Goal: Transaction & Acquisition: Obtain resource

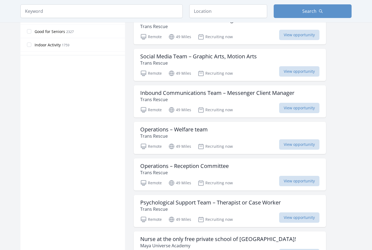
scroll to position [323, 0]
click at [264, 57] on div "Social Media Team – Graphic Arts, Motion Arts Trans Rescue" at bounding box center [229, 59] width 179 height 13
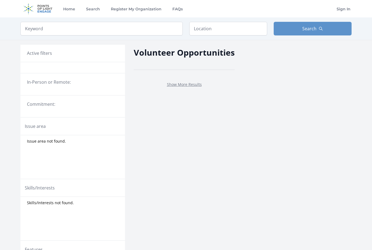
scroll to position [146, 0]
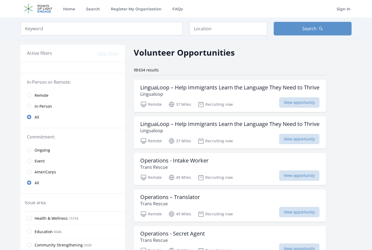
click at [277, 87] on h3 "LinguaLoop – Help Immigrants Learn the Language They Need to Thrive" at bounding box center [229, 87] width 179 height 7
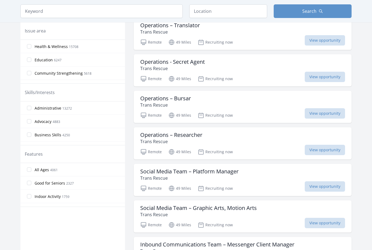
scroll to position [169, 0]
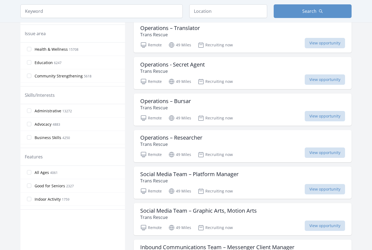
click at [55, 174] on span "4061" at bounding box center [54, 172] width 8 height 5
click at [31, 174] on input "All Ages 4061" at bounding box center [29, 172] width 4 height 4
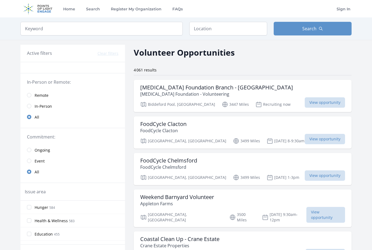
click at [28, 95] on input "radio" at bounding box center [29, 95] width 4 height 4
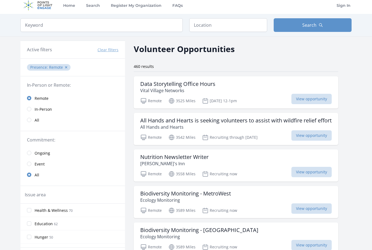
scroll to position [5, 0]
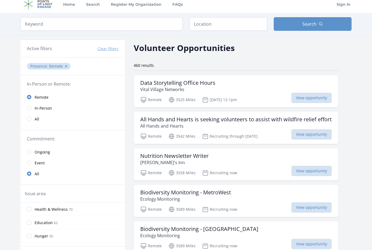
click at [206, 86] on h3 "Data Storytelling Office Hours" at bounding box center [177, 83] width 75 height 7
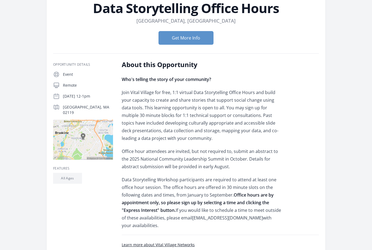
scroll to position [32, 0]
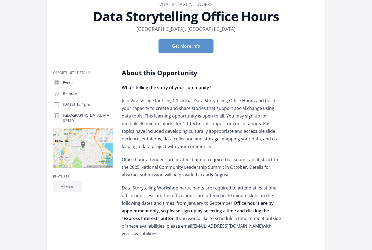
click at [203, 51] on button "Get More Info" at bounding box center [186, 46] width 55 height 14
